Goal: Task Accomplishment & Management: Use online tool/utility

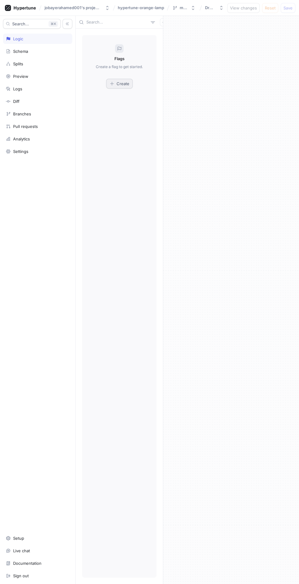
click at [123, 86] on button "Create" at bounding box center [119, 84] width 27 height 10
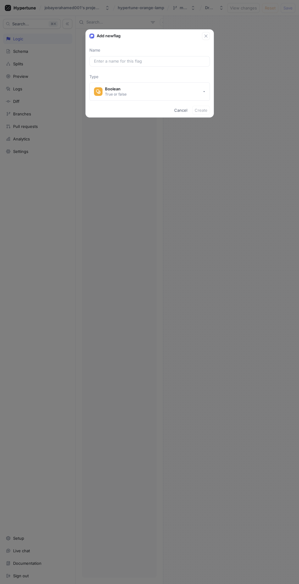
click at [214, 311] on div "Add new flag Name Type Boolean True or false Cancel Create" at bounding box center [149, 292] width 299 height 584
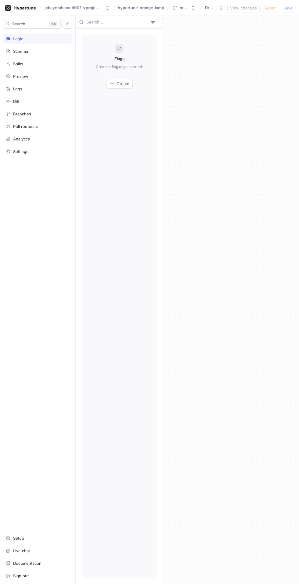
click at [237, 239] on div at bounding box center [231, 300] width 136 height 568
click at [8, 100] on icon at bounding box center [8, 101] width 2 height 2
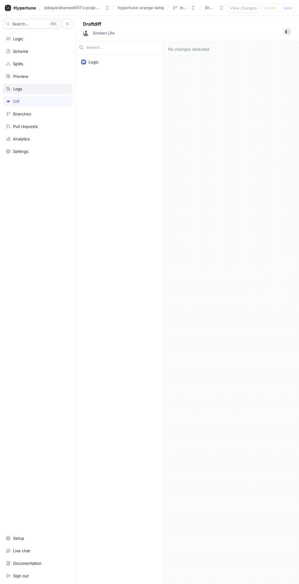
click at [6, 89] on icon at bounding box center [8, 88] width 5 height 5
click at [11, 75] on div "Preview" at bounding box center [38, 76] width 64 height 5
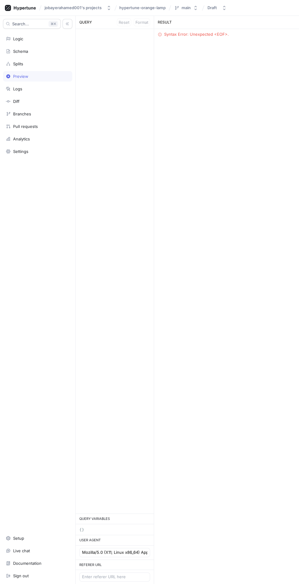
click at [195, 46] on div "RESULT Syntax Error: Unexpected <EOF>." at bounding box center [226, 300] width 145 height 568
click at [11, 52] on div "Schema" at bounding box center [38, 51] width 64 height 5
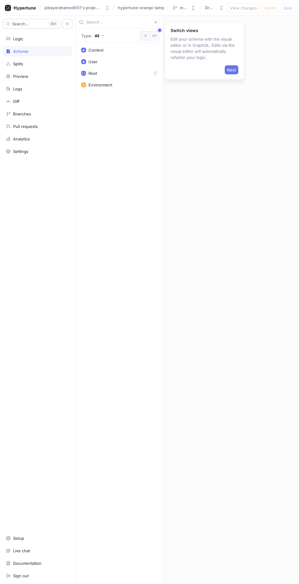
click at [238, 68] on button "Next" at bounding box center [232, 69] width 14 height 9
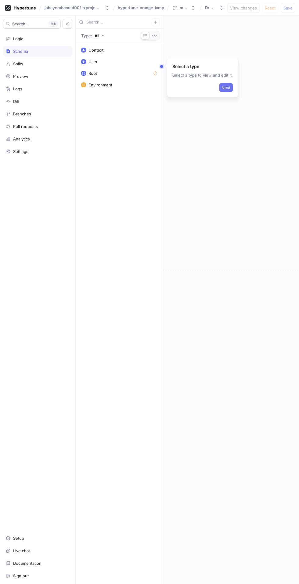
click at [228, 83] on button "Next" at bounding box center [226, 87] width 14 height 9
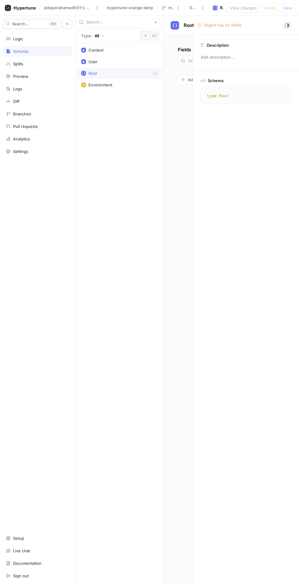
click at [224, 94] on textarea "type Root" at bounding box center [246, 95] width 86 height 11
click at [233, 77] on div "Schema" at bounding box center [246, 79] width 91 height 8
click at [228, 61] on p "Add description..." at bounding box center [246, 57] width 96 height 10
type textarea "x"
click at [162, 150] on div "Context User Root Environment" at bounding box center [119, 313] width 87 height 541
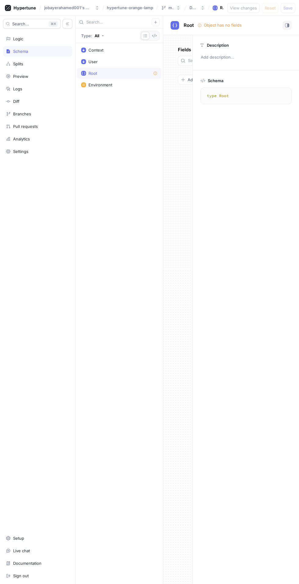
click at [129, 71] on div "Root" at bounding box center [119, 73] width 76 height 5
click at [114, 61] on div "User" at bounding box center [119, 61] width 76 height 5
type textarea "input User { id: String! name: String! email: String! }"
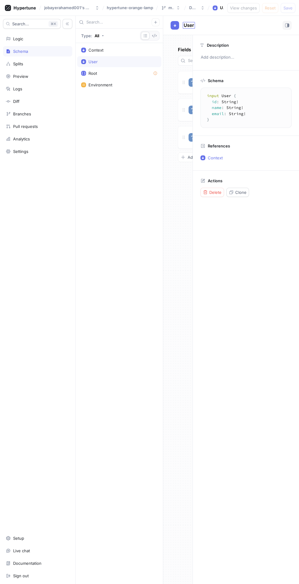
click at [184, 26] on span "User" at bounding box center [189, 25] width 10 height 5
click at [8, 75] on icon at bounding box center [8, 76] width 5 height 5
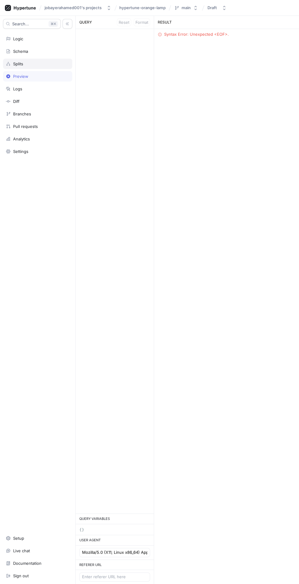
click at [9, 64] on icon at bounding box center [8, 64] width 4 height 4
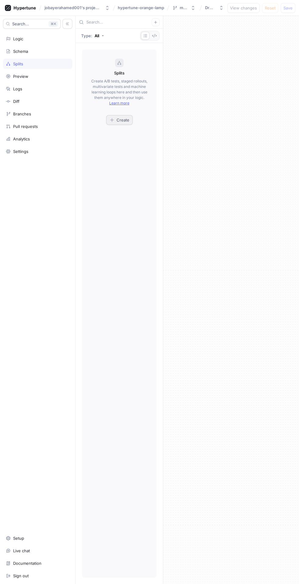
click at [121, 120] on span "Create" at bounding box center [123, 120] width 13 height 4
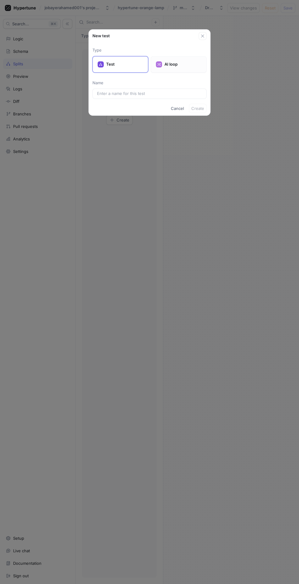
click at [176, 65] on p "AI loop" at bounding box center [183, 64] width 37 height 6
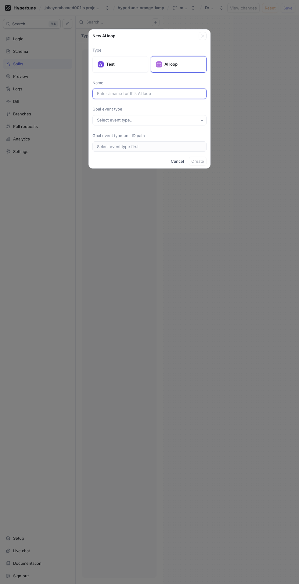
click at [163, 94] on input "text" at bounding box center [149, 94] width 105 height 6
click at [165, 117] on button "Select event type..." at bounding box center [150, 120] width 114 height 10
type input "7"
click at [161, 143] on div "＋ New Event Type" at bounding box center [149, 142] width 104 height 5
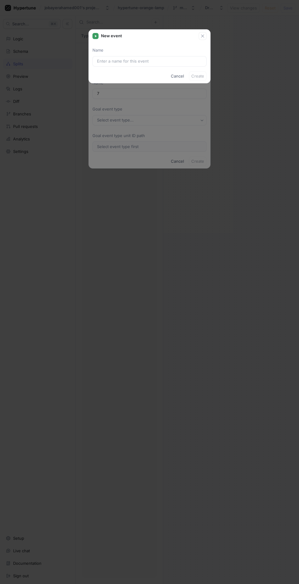
click at [204, 192] on div "New event Name Cancel Create" at bounding box center [149, 292] width 299 height 584
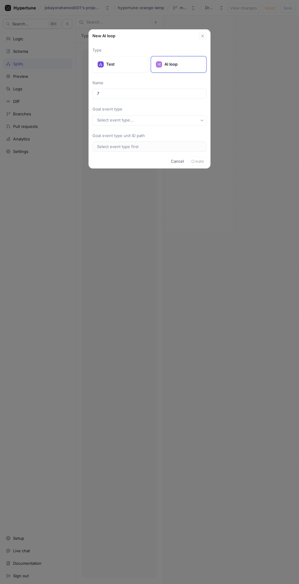
click at [210, 251] on div "New AI loop Type Test AI loop Name 7 Goal event type Select event type... Goal …" at bounding box center [149, 292] width 299 height 584
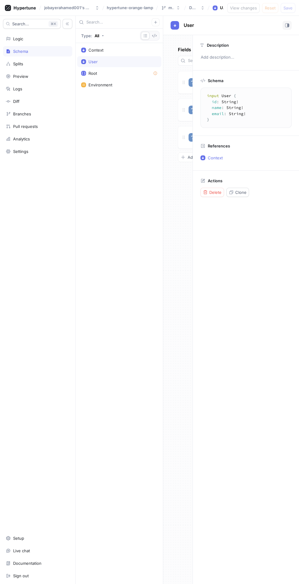
type textarea "type Root"
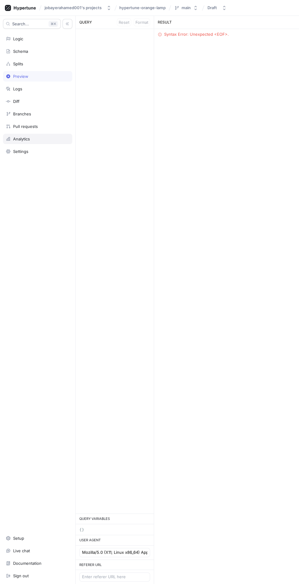
click at [17, 139] on div "Analytics" at bounding box center [21, 139] width 17 height 5
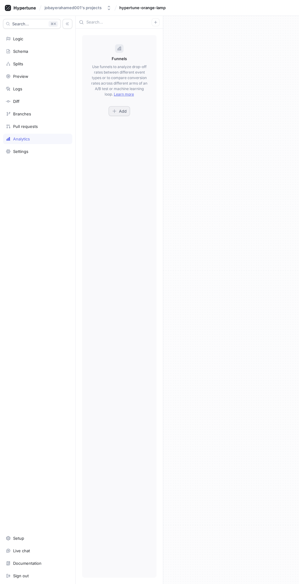
click at [113, 109] on icon "button" at bounding box center [114, 111] width 5 height 5
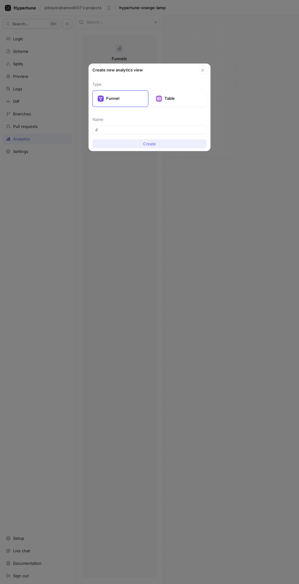
type input "J"
click at [117, 142] on button "Create" at bounding box center [150, 143] width 114 height 9
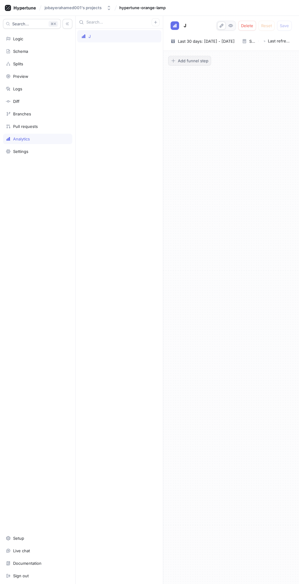
click at [200, 59] on span "Add funnel step" at bounding box center [193, 61] width 31 height 4
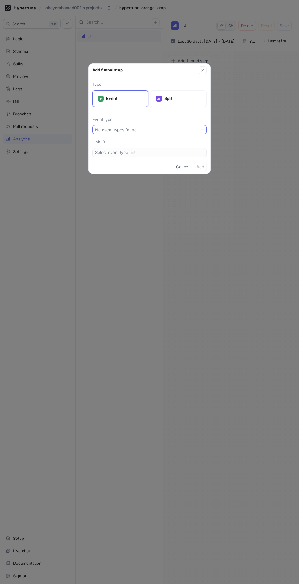
click at [172, 125] on button "No event types found" at bounding box center [150, 129] width 114 height 9
type input "Y"
click at [205, 164] on div "Y No search matches" at bounding box center [150, 150] width 122 height 32
click at [160, 139] on input "Y" at bounding box center [154, 140] width 102 height 6
click at [109, 138] on input "Y" at bounding box center [154, 140] width 102 height 6
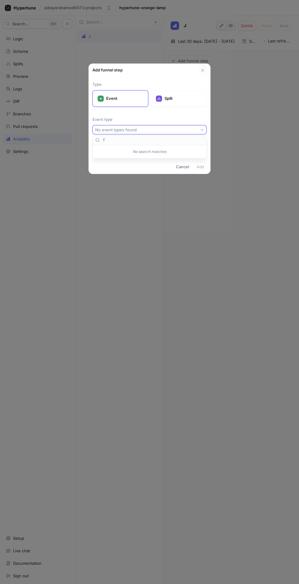
click at [166, 154] on div "No search matches" at bounding box center [149, 152] width 111 height 10
click at [152, 165] on div "Y No search matches" at bounding box center [150, 150] width 122 height 32
click at [177, 97] on p "Split" at bounding box center [183, 99] width 37 height 6
click at [181, 102] on div "Split" at bounding box center [179, 98] width 56 height 16
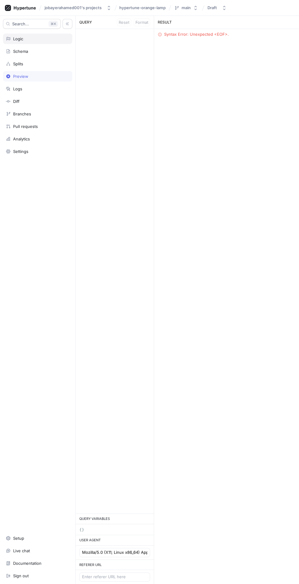
click at [13, 38] on div "Logic" at bounding box center [18, 38] width 10 height 5
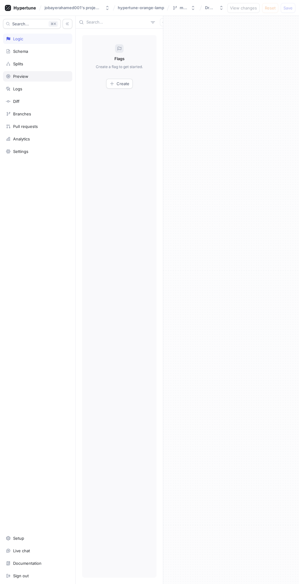
click at [14, 76] on div "Preview" at bounding box center [20, 76] width 15 height 5
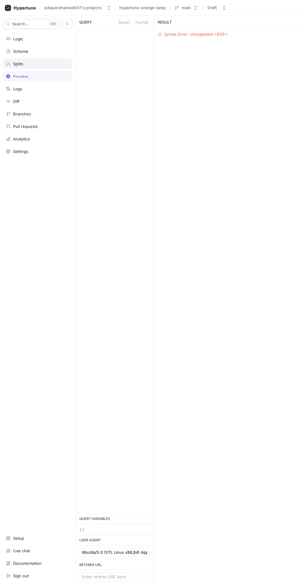
click at [12, 61] on div "Splits" at bounding box center [38, 63] width 64 height 5
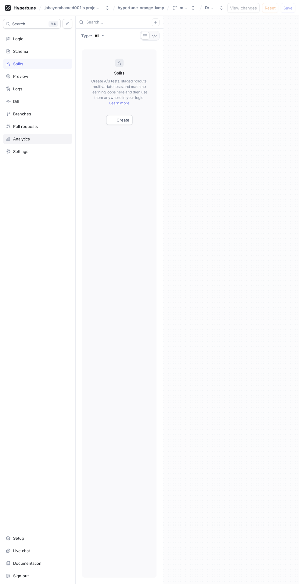
click at [13, 137] on div "Analytics" at bounding box center [21, 139] width 17 height 5
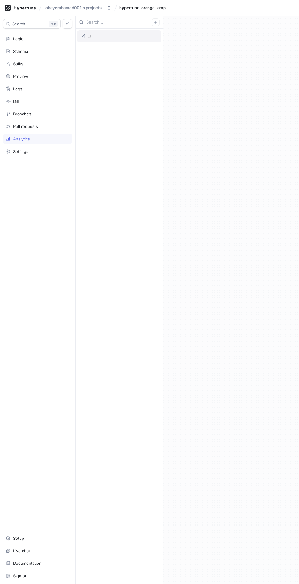
click at [94, 37] on div "J" at bounding box center [119, 36] width 76 height 5
click at [225, 42] on span "Last 30 days: [DATE] - [DATE]" at bounding box center [206, 41] width 57 height 6
